Goal: Find contact information: Find contact information

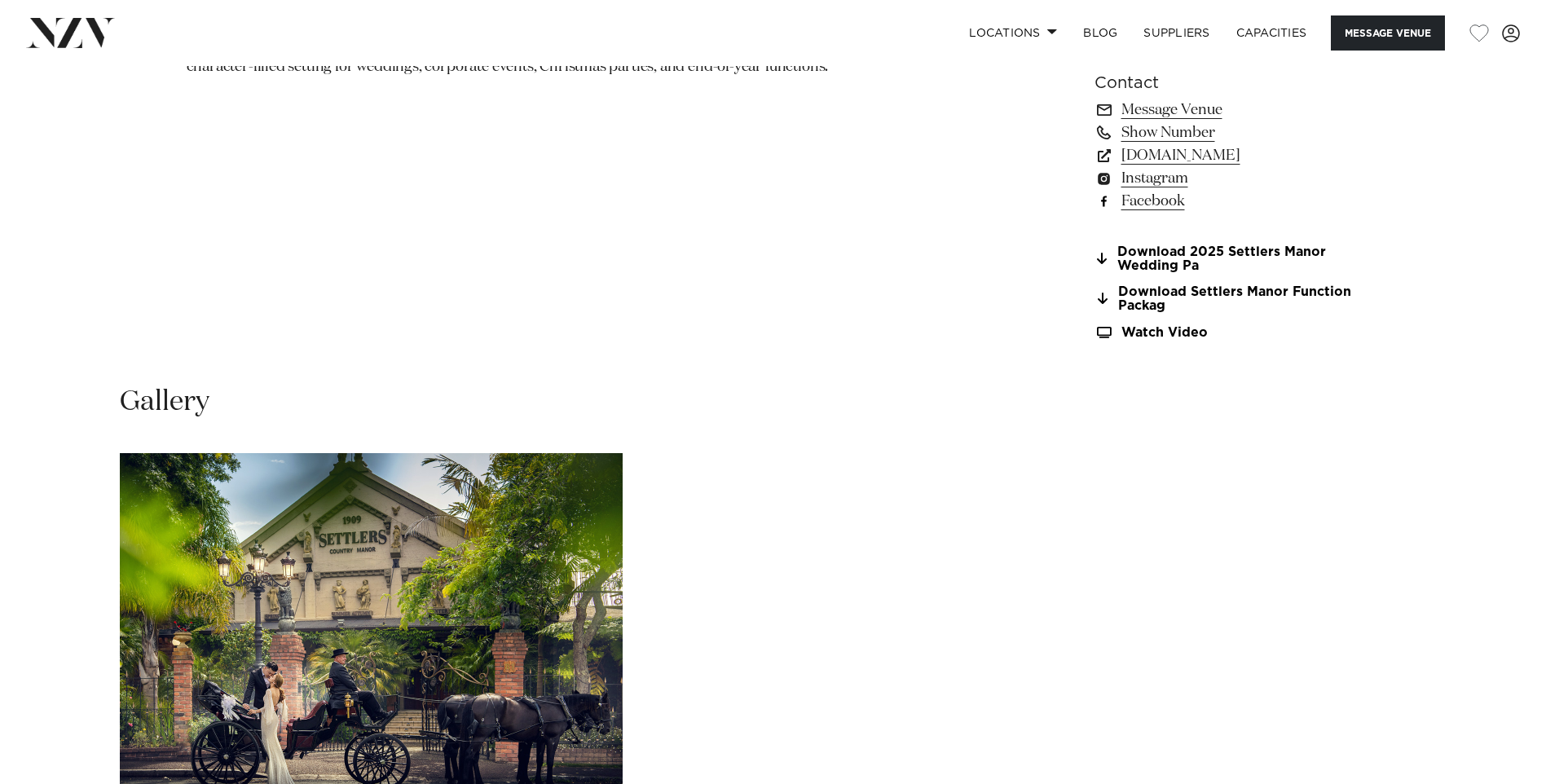
scroll to position [1385, 0]
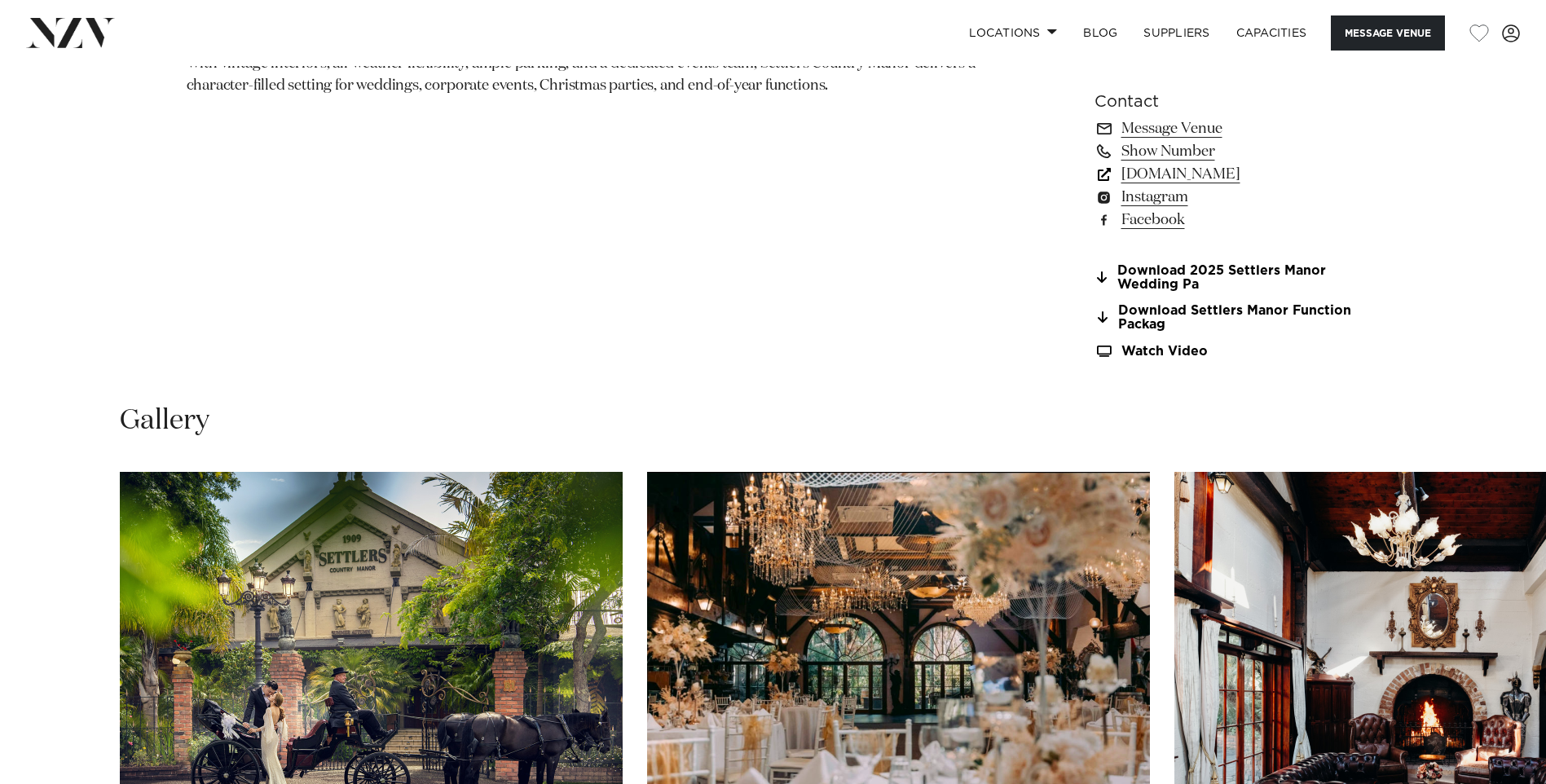
click at [1269, 179] on link "[DOMAIN_NAME]" at bounding box center [1226, 174] width 265 height 23
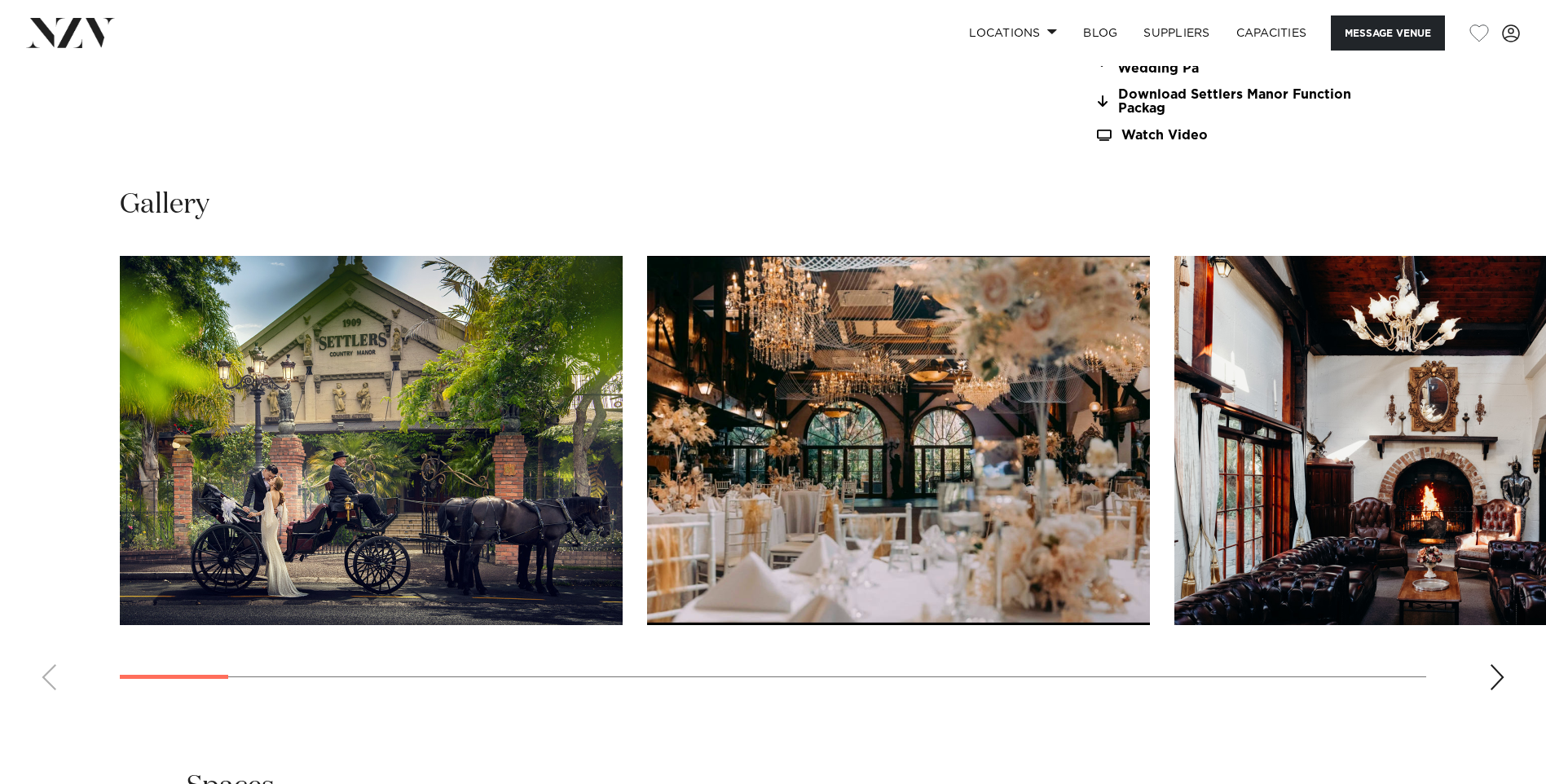
scroll to position [1630, 0]
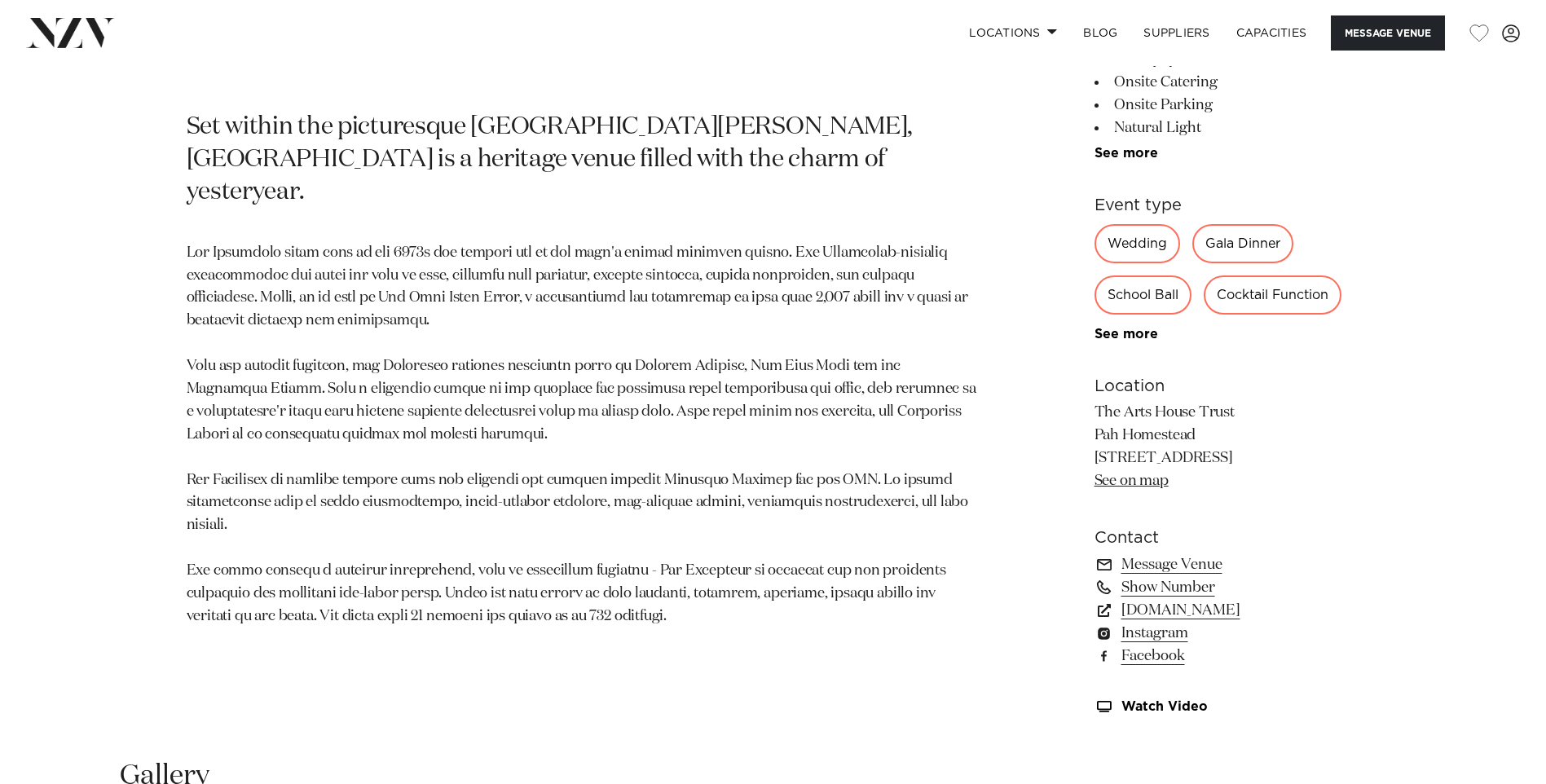
scroll to position [978, 0]
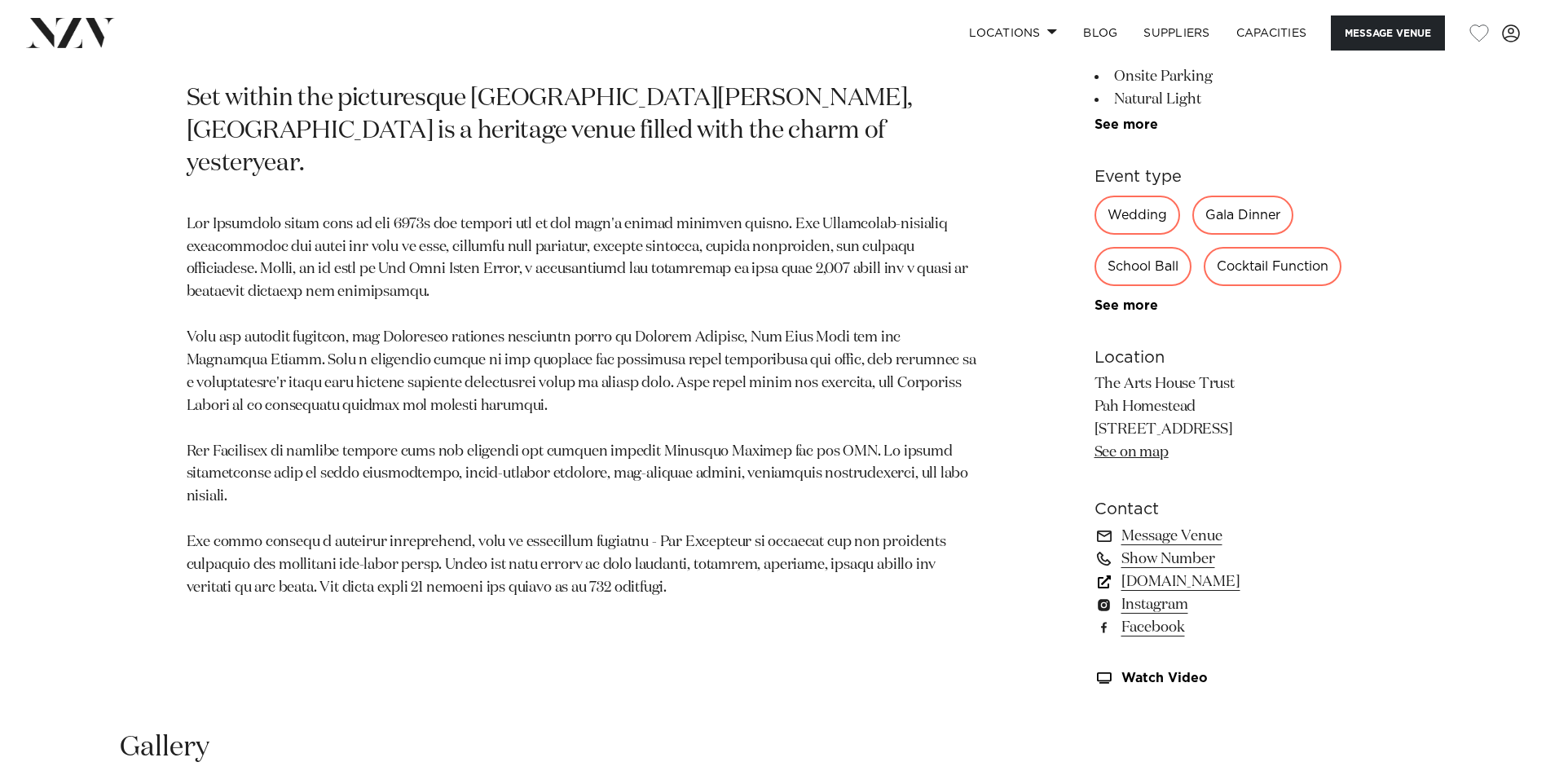
click at [1234, 582] on link "www.artshousetrust.co.nz" at bounding box center [1226, 582] width 265 height 23
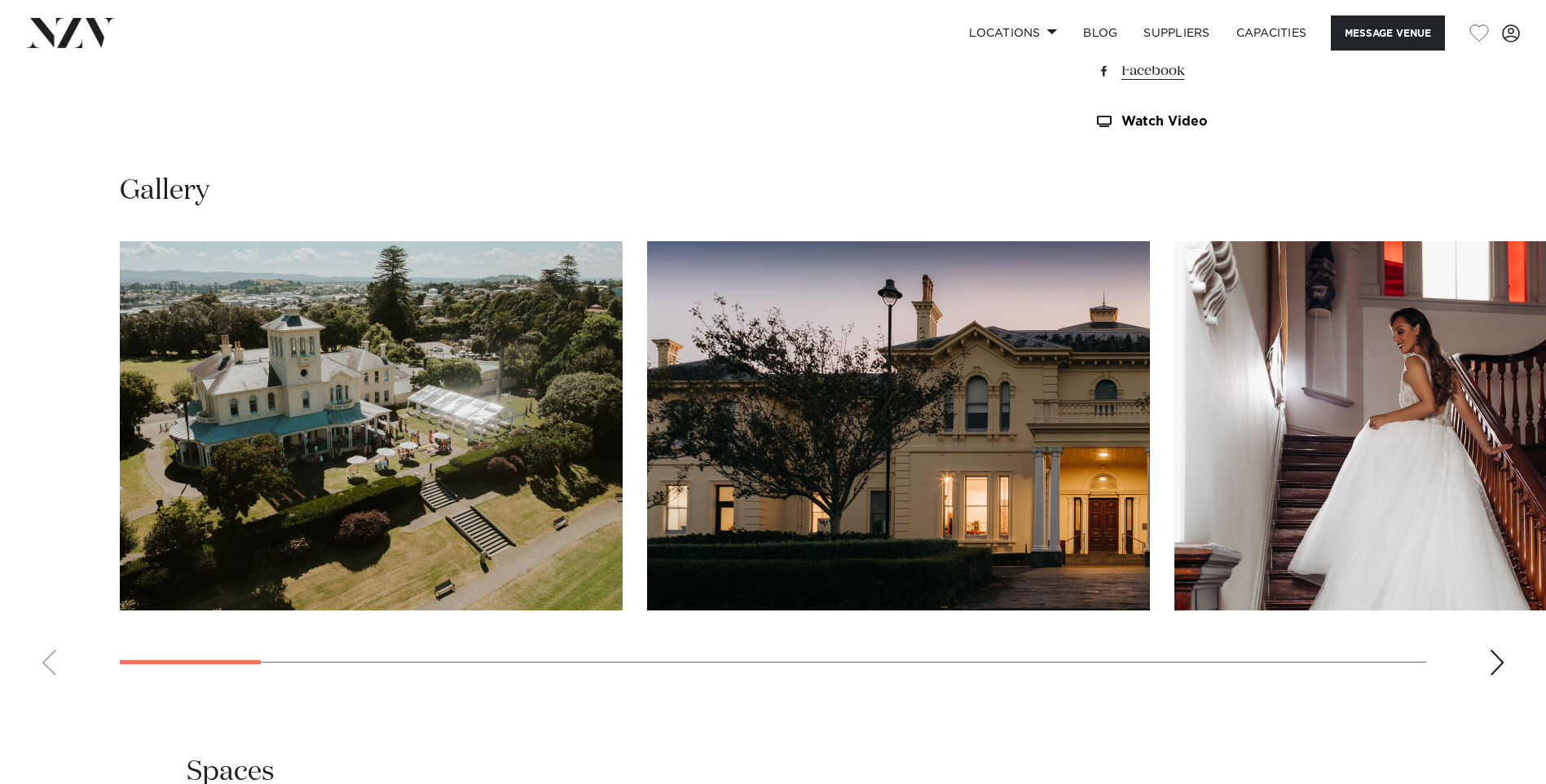
scroll to position [1548, 0]
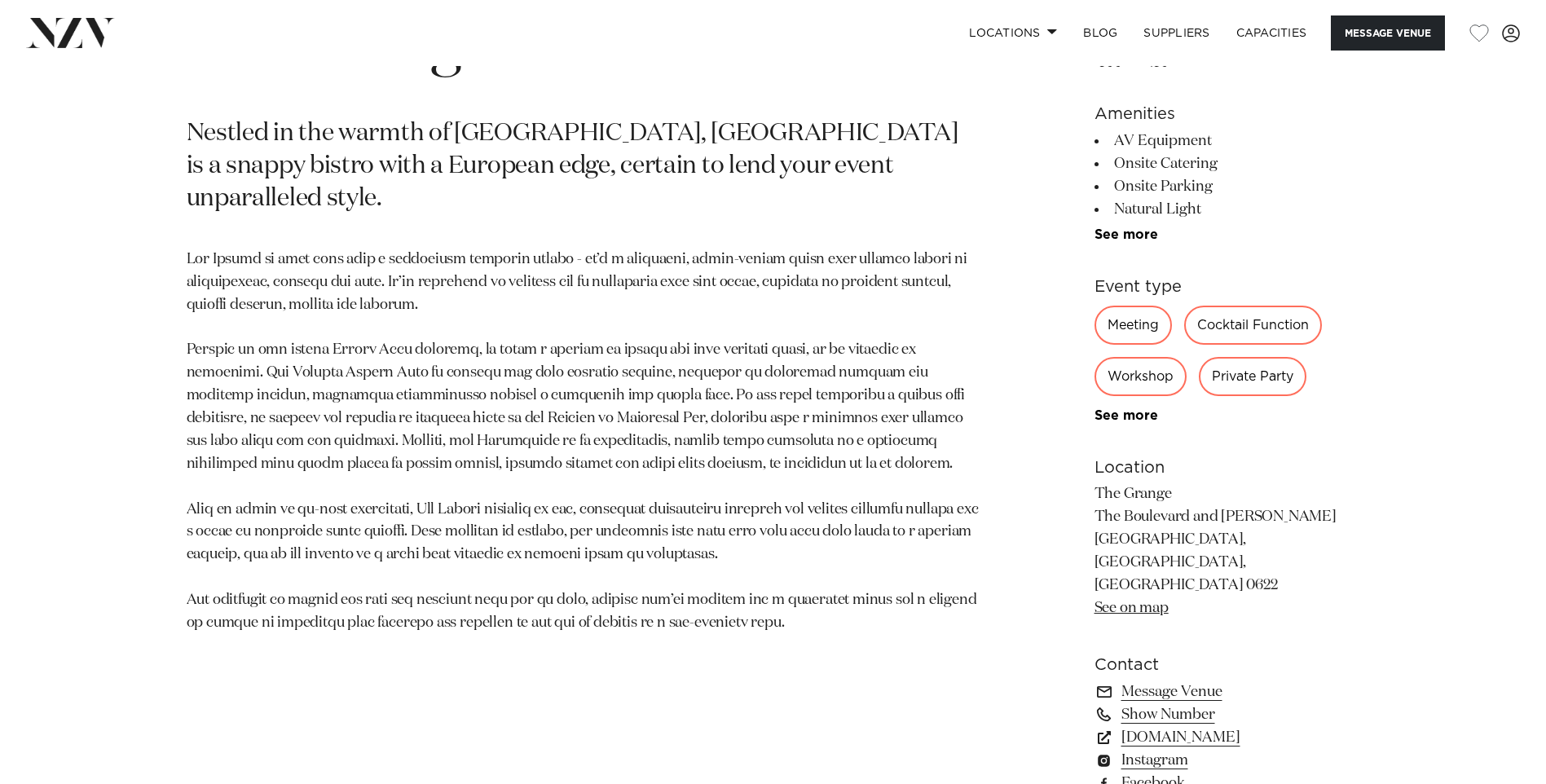
scroll to position [897, 0]
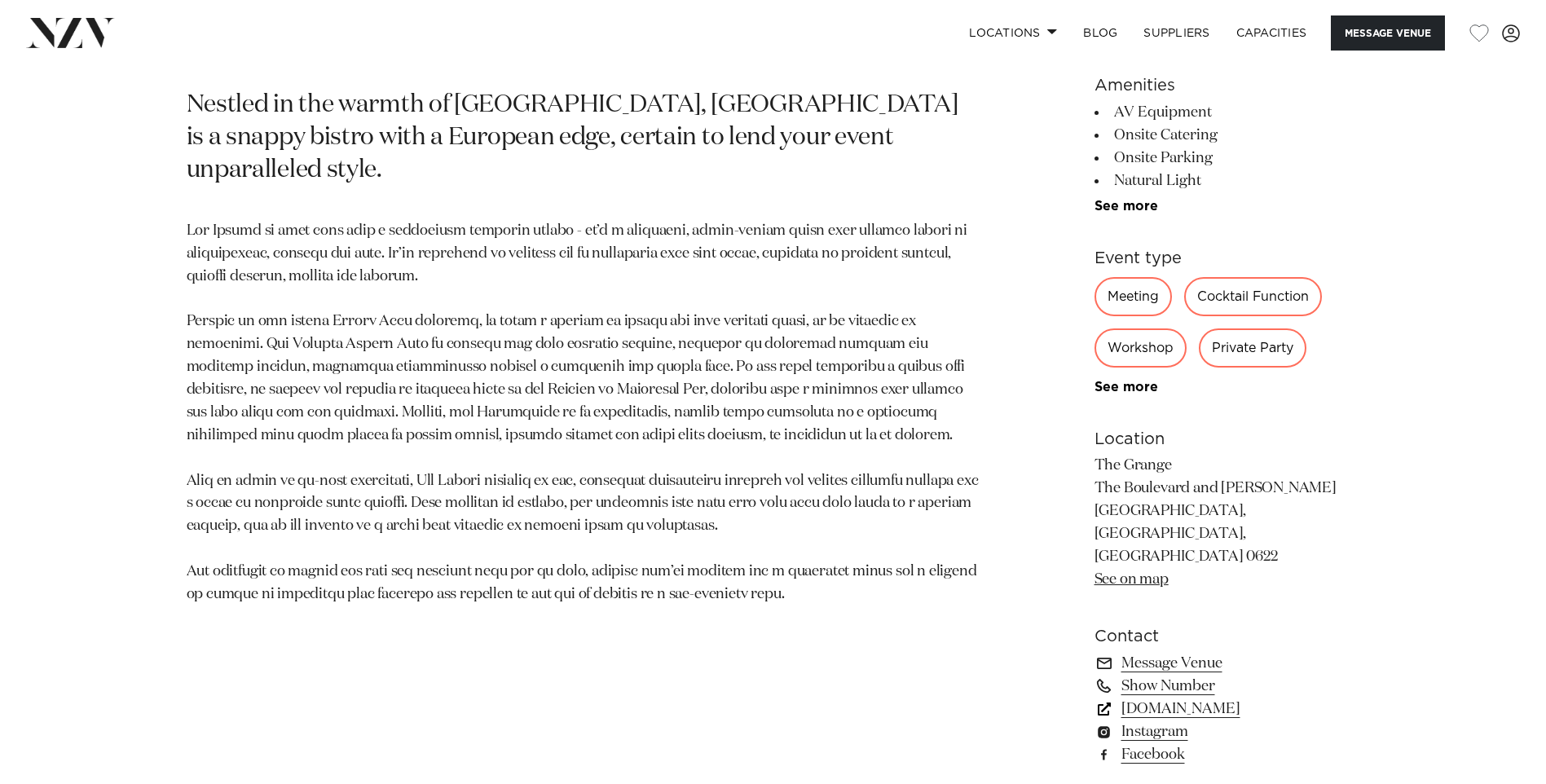
drag, startPoint x: 1251, startPoint y: 664, endPoint x: 1217, endPoint y: 666, distance: 34.1
click at [1217, 697] on link "[DOMAIN_NAME]" at bounding box center [1226, 709] width 265 height 23
